Goal: Task Accomplishment & Management: Manage account settings

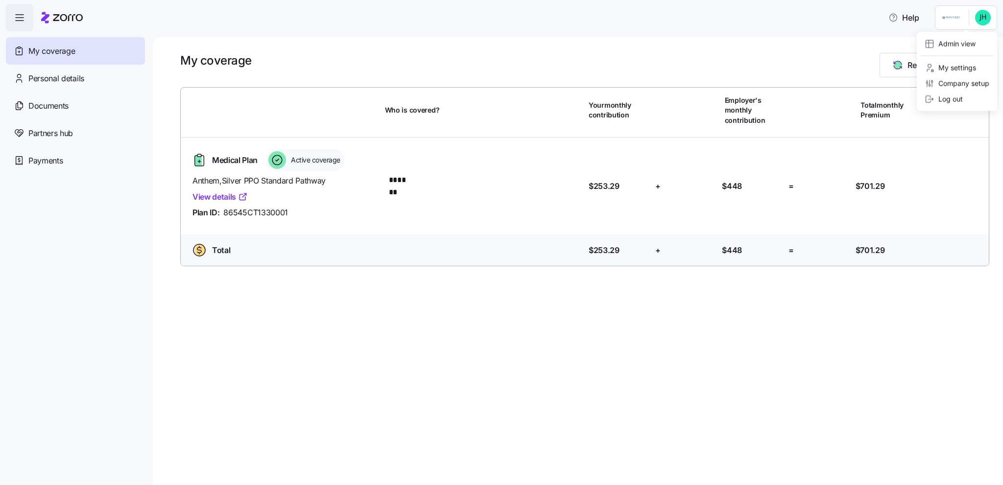
click at [956, 17] on html "Help My coverage Personal details Documents Partners hub Payments My coverage R…" at bounding box center [501, 239] width 1003 height 479
click at [954, 43] on div "Admin view" at bounding box center [950, 44] width 51 height 11
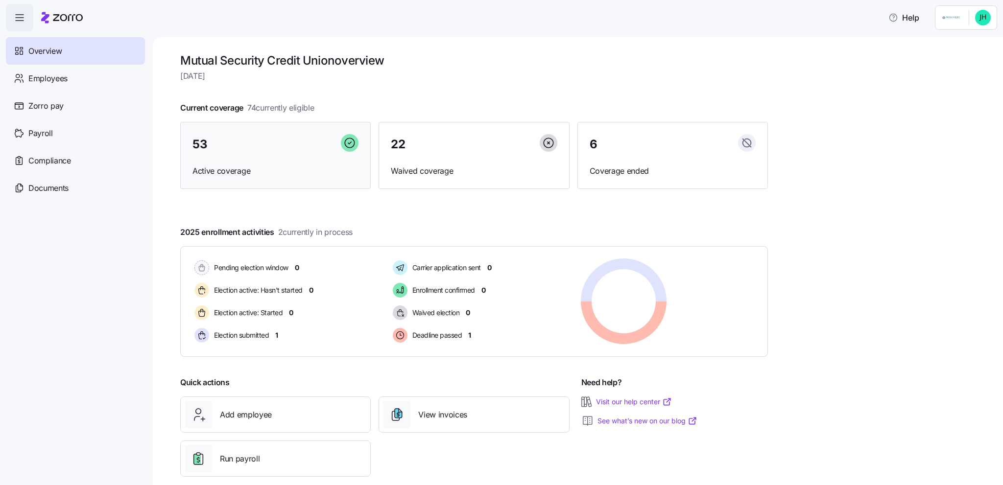
click at [244, 146] on div "53" at bounding box center [275, 144] width 166 height 21
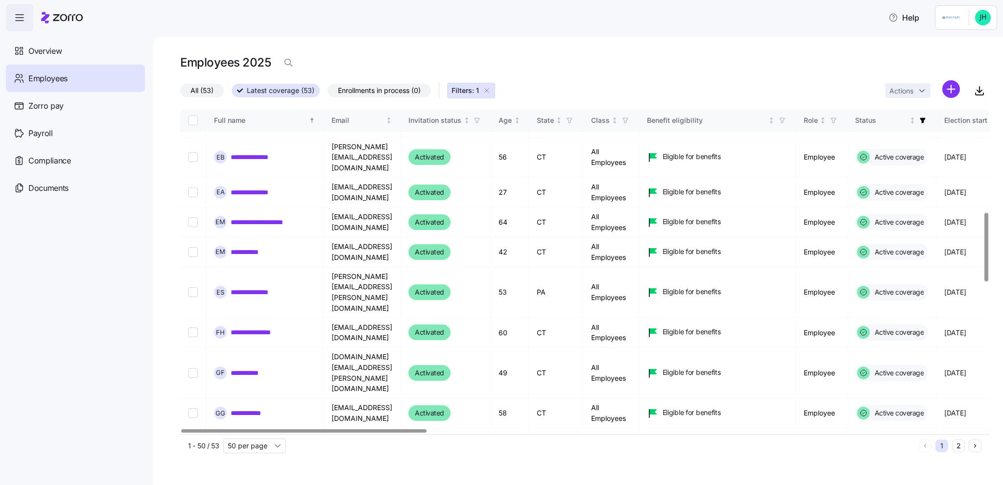
scroll to position [490, 0]
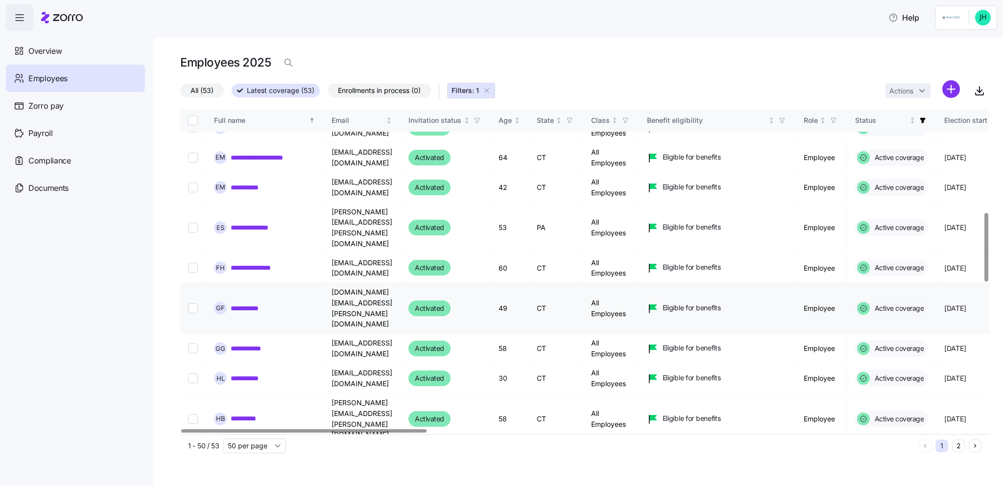
click at [250, 304] on link "**********" at bounding box center [251, 309] width 40 height 10
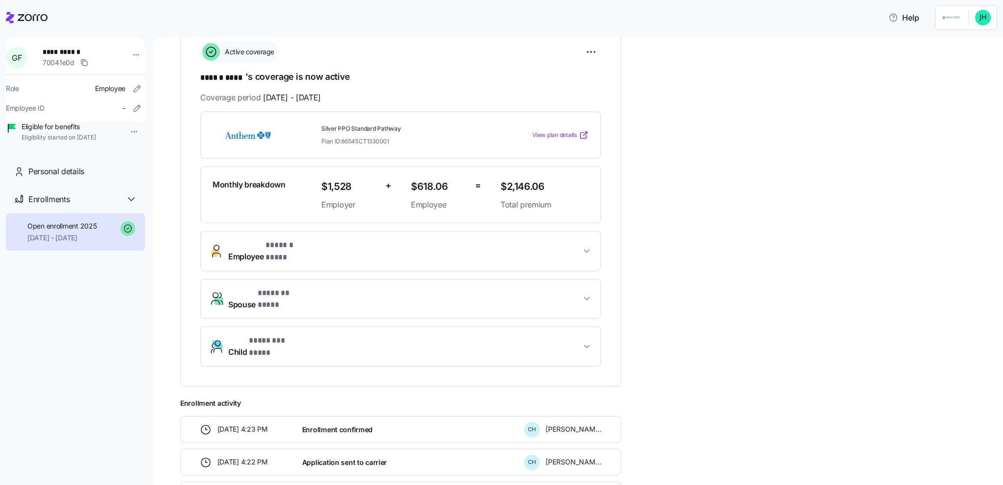
scroll to position [147, 0]
click at [591, 340] on icon "button" at bounding box center [587, 345] width 10 height 10
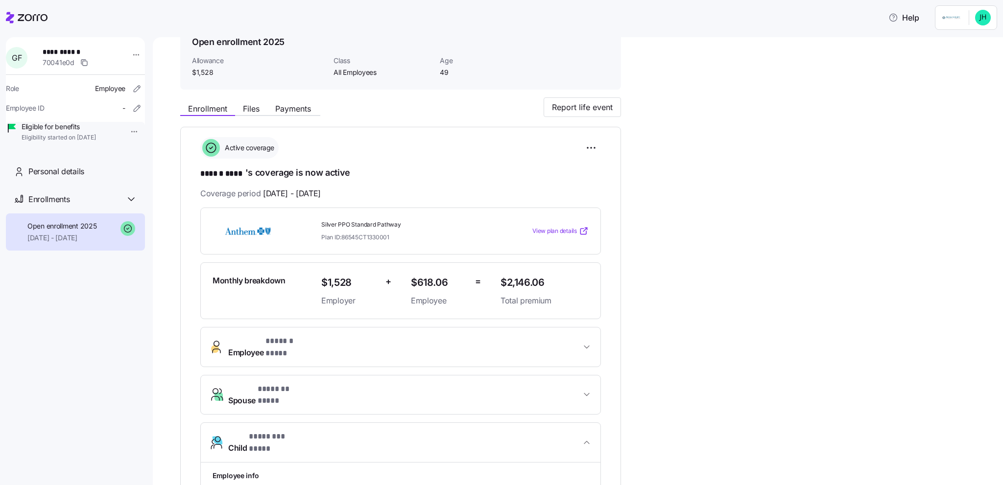
scroll to position [0, 0]
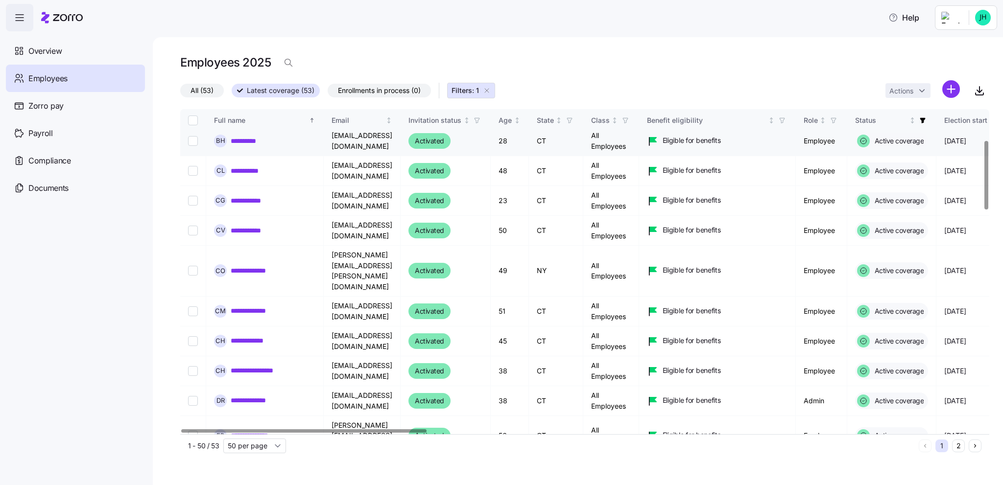
scroll to position [245, 0]
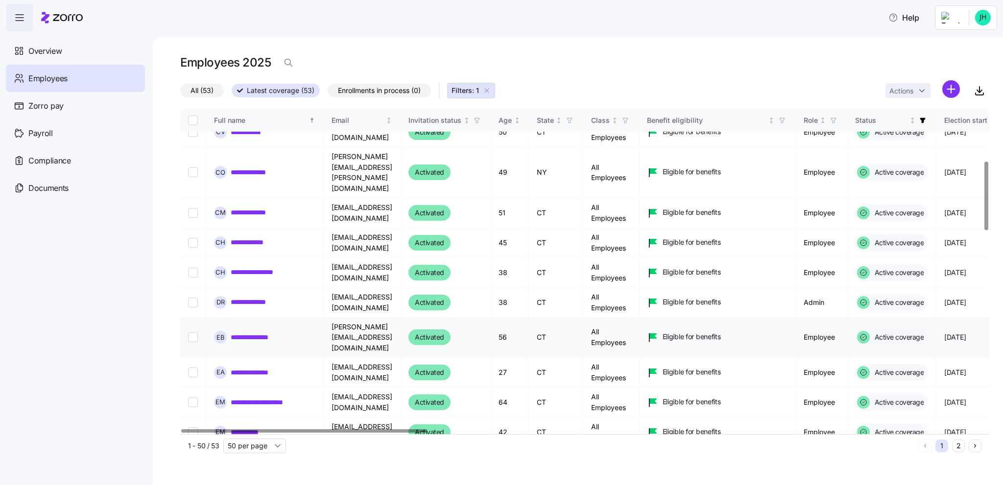
click at [255, 333] on link "**********" at bounding box center [253, 338] width 44 height 10
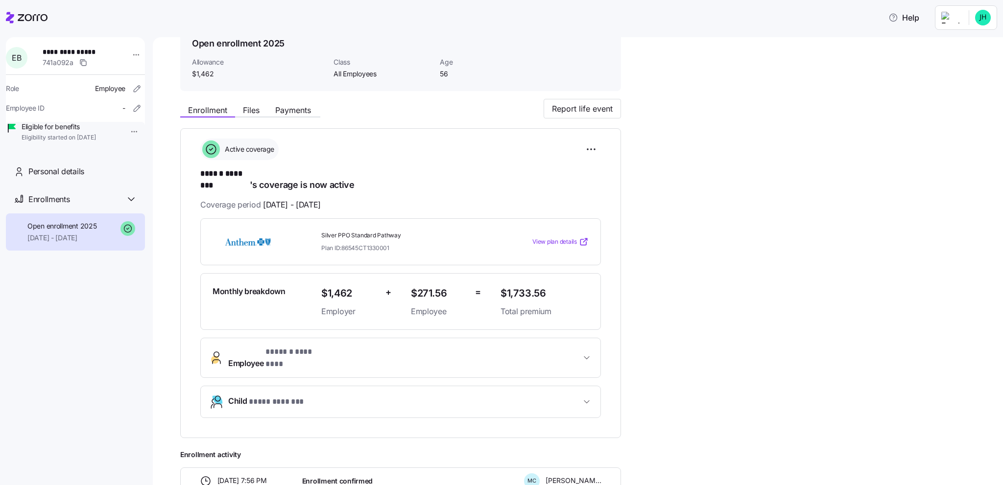
scroll to position [147, 0]
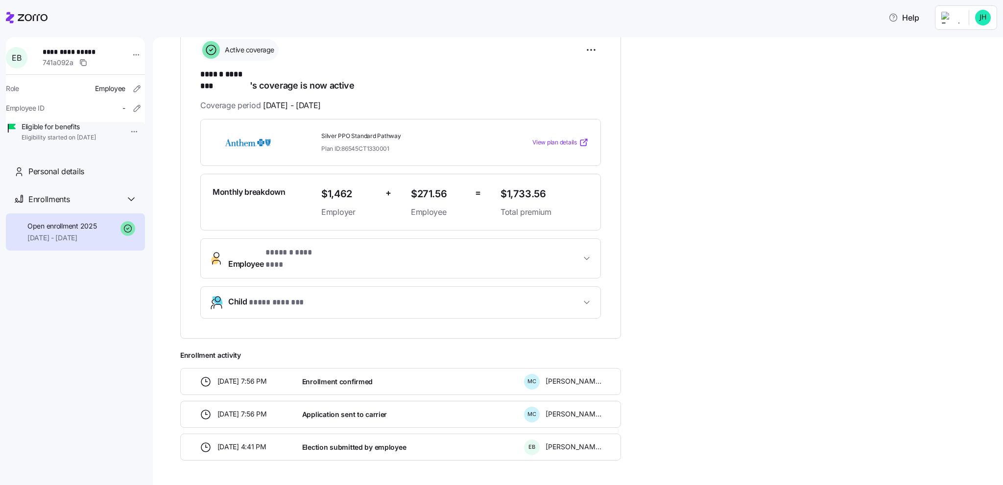
click at [588, 289] on button "Child * **** ******* *" at bounding box center [401, 302] width 400 height 31
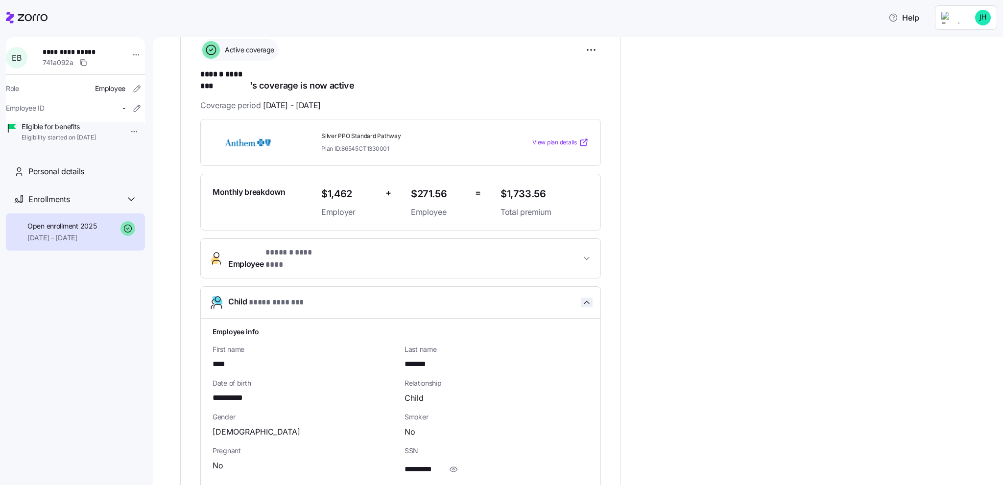
click at [584, 298] on icon "button" at bounding box center [587, 303] width 10 height 10
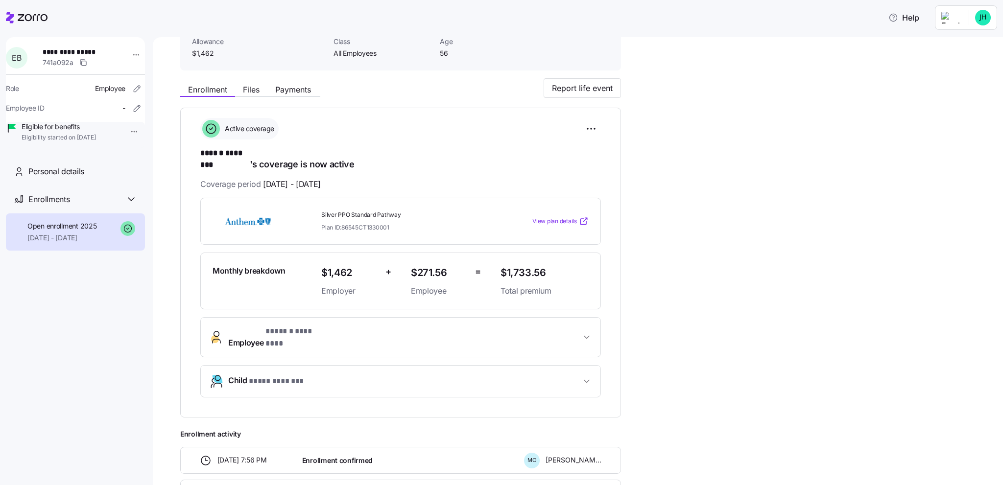
scroll to position [0, 0]
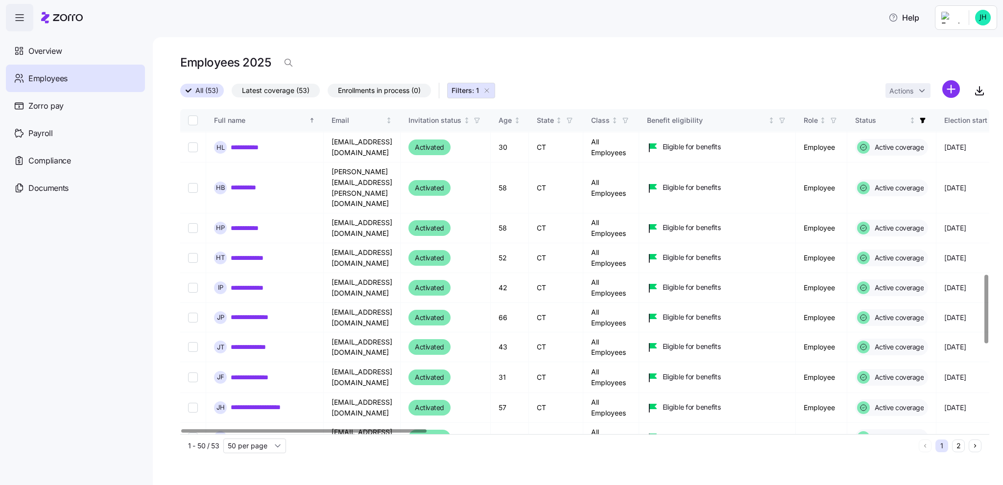
scroll to position [784, 0]
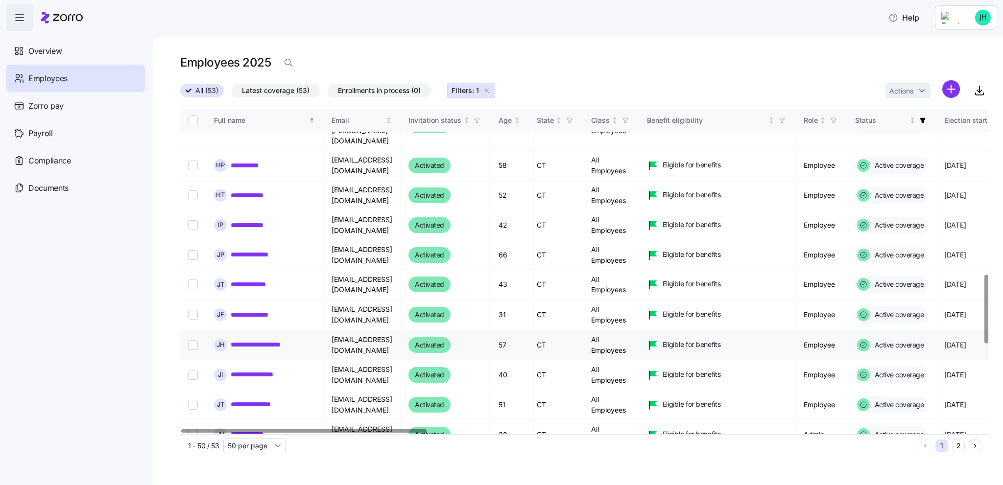
click at [270, 340] on link "**********" at bounding box center [265, 345] width 69 height 10
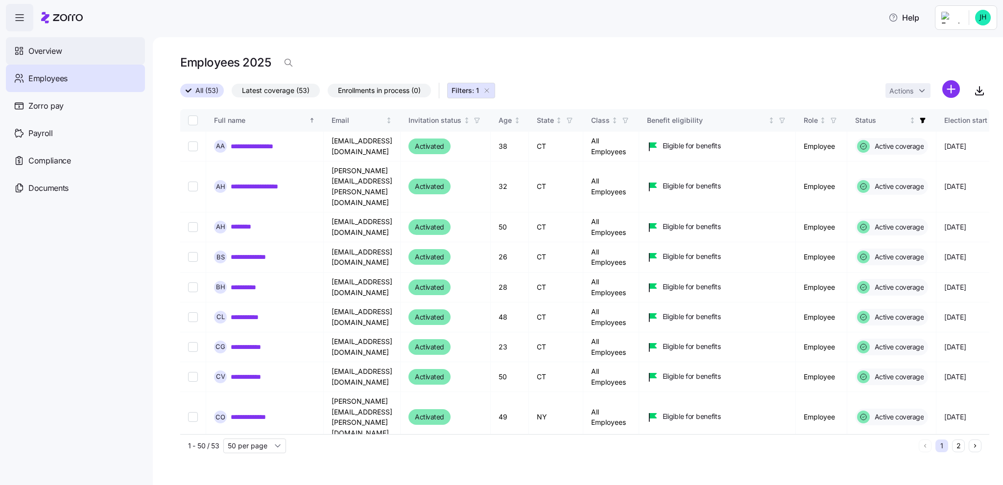
click at [44, 49] on span "Overview" at bounding box center [44, 51] width 33 height 12
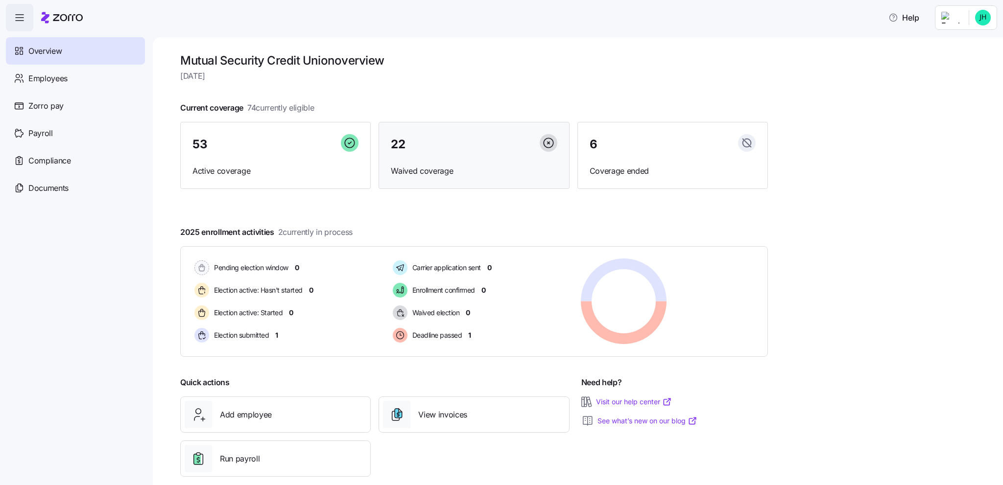
click at [523, 146] on div "22" at bounding box center [474, 144] width 166 height 21
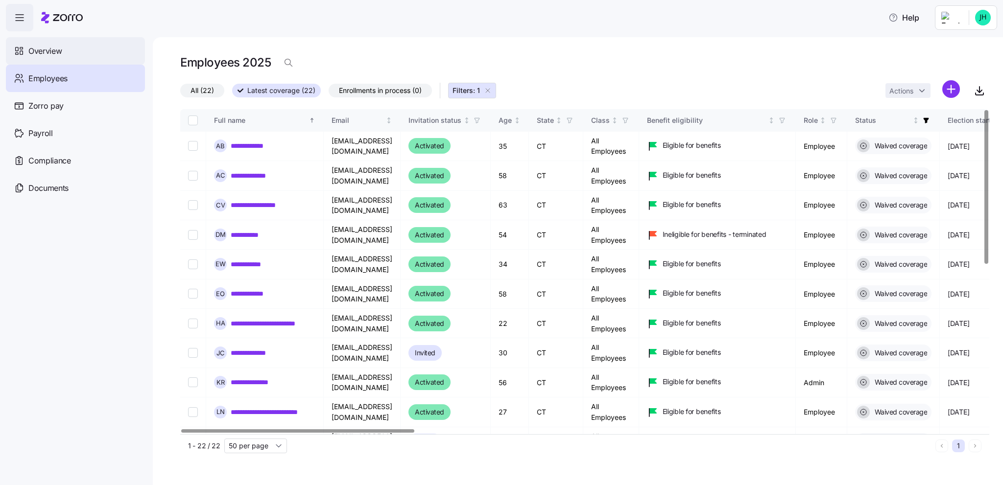
click at [42, 46] on span "Overview" at bounding box center [44, 51] width 33 height 12
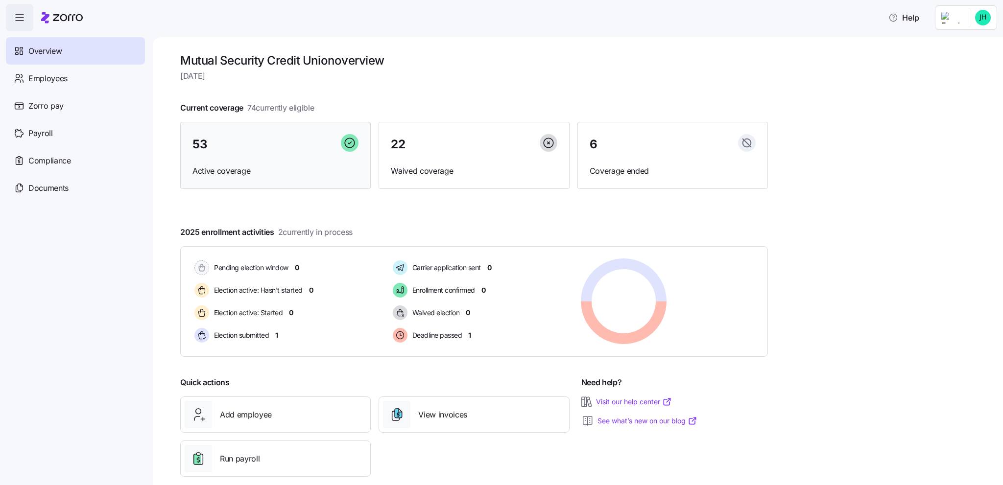
click at [294, 148] on div "53" at bounding box center [275, 144] width 166 height 21
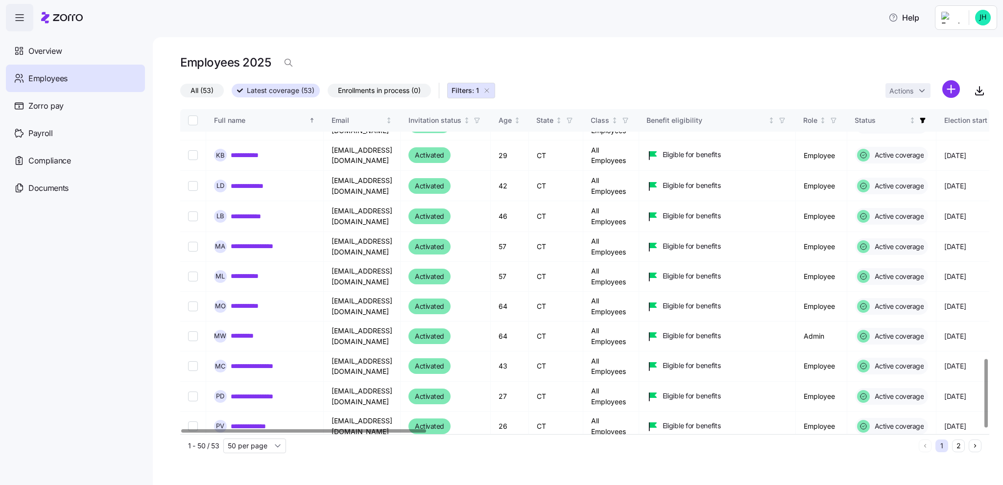
scroll to position [1184, 0]
click at [962, 450] on button "2" at bounding box center [958, 446] width 13 height 13
